Goal: Task Accomplishment & Management: Use online tool/utility

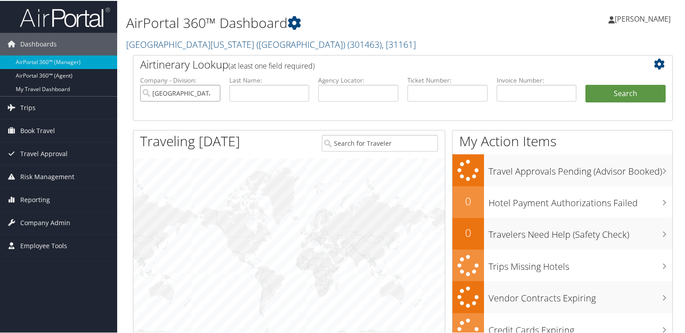
click at [210, 91] on input "University of Southern California (USC)" at bounding box center [180, 92] width 80 height 17
click at [328, 88] on input "text" at bounding box center [358, 92] width 80 height 17
paste input "DB2XHC"
type input "DB2XHC"
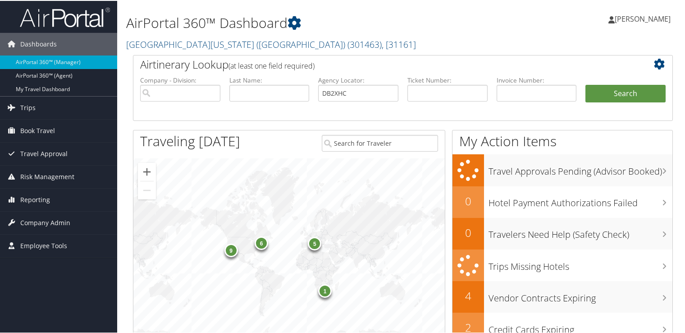
click at [641, 80] on ul "Company - Division: First Name: Last Name: Agency Locator: DB2XHC Departure Dat…" at bounding box center [403, 97] width 534 height 45
click at [633, 87] on button "Search" at bounding box center [625, 93] width 80 height 18
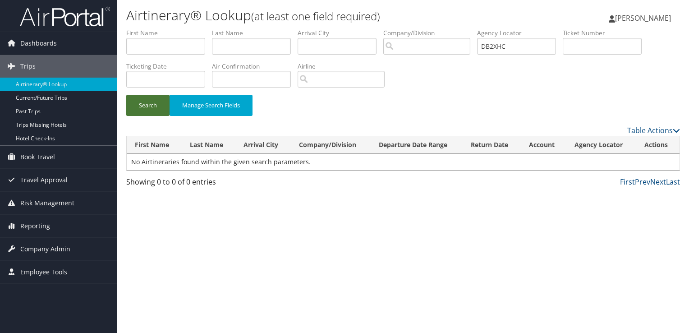
click at [138, 98] on button "Search" at bounding box center [147, 105] width 43 height 21
drag, startPoint x: 515, startPoint y: 38, endPoint x: 402, endPoint y: 51, distance: 113.5
click at [409, 28] on ul "First Name Last Name Departure City Arrival City Company/Division Airport/City …" at bounding box center [402, 28] width 553 height 0
paste input "GL6"
click at [119, 102] on div "Search Manage Search Fields" at bounding box center [402, 110] width 567 height 30
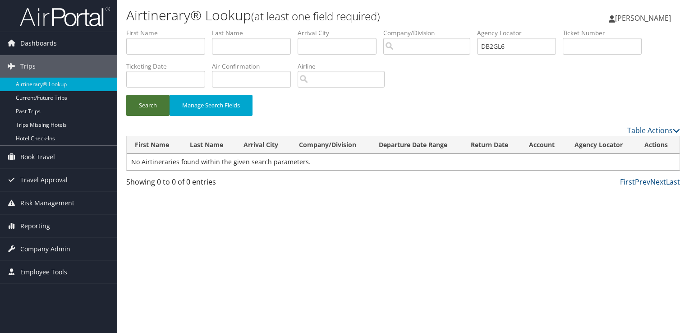
click at [143, 102] on button "Search" at bounding box center [147, 105] width 43 height 21
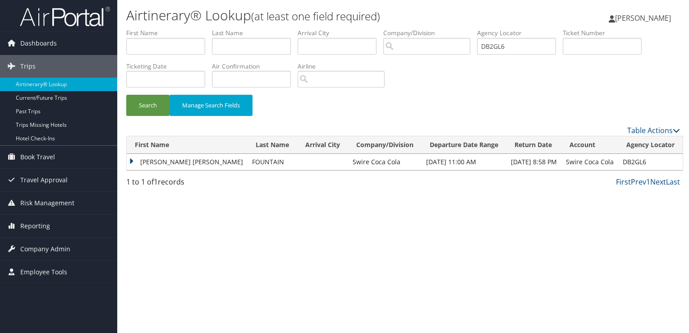
click at [167, 161] on td "[PERSON_NAME] [PERSON_NAME]" at bounding box center [187, 162] width 121 height 16
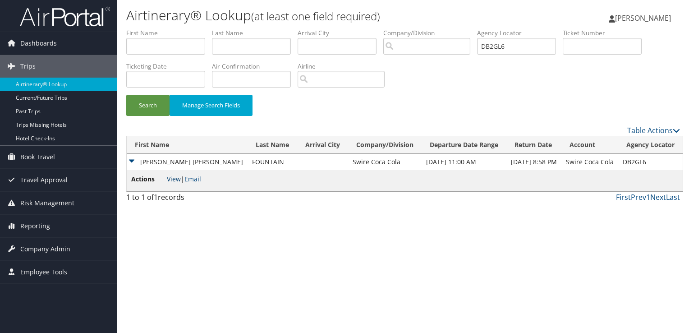
click at [173, 180] on link "View" at bounding box center [174, 178] width 14 height 9
drag, startPoint x: 522, startPoint y: 41, endPoint x: 397, endPoint y: 49, distance: 125.1
click at [398, 28] on ul "First Name Last Name Departure City Arrival City Company/Division Airport/City …" at bounding box center [402, 28] width 553 height 0
paste input "XHC"
type input "DB2XHC"
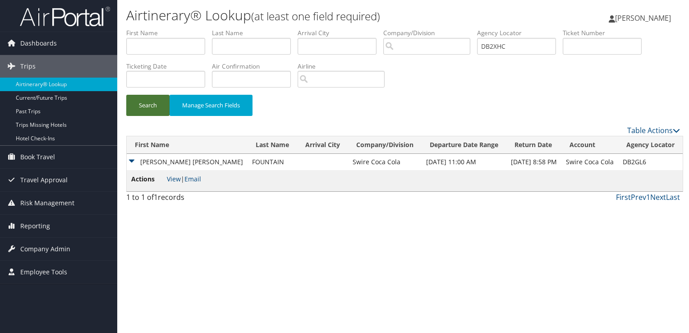
click at [155, 108] on button "Search" at bounding box center [147, 105] width 43 height 21
